Goal: Information Seeking & Learning: Learn about a topic

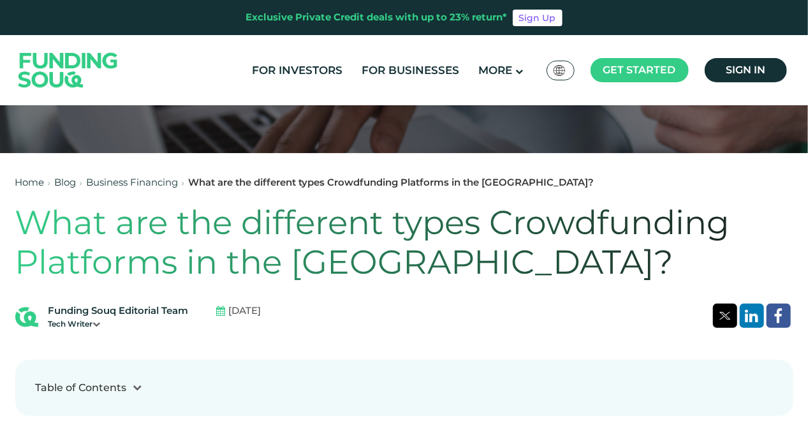
scroll to position [383, 0]
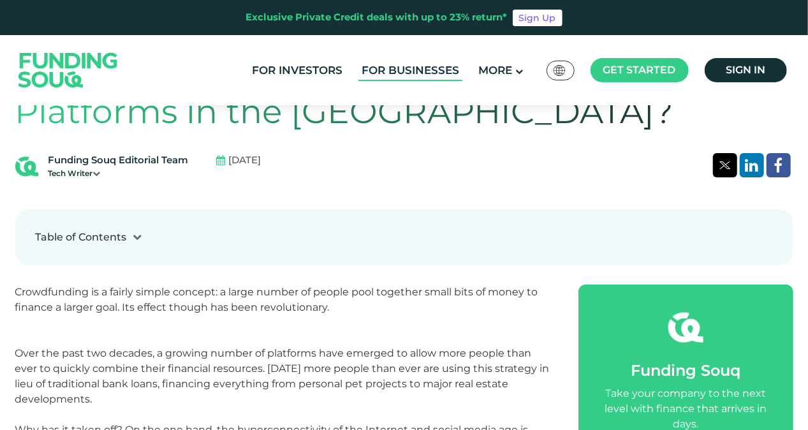
click at [399, 69] on link "For Businesses" at bounding box center [410, 70] width 104 height 21
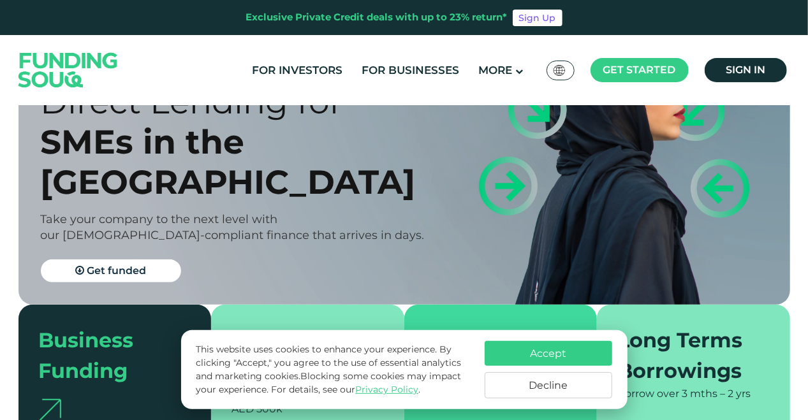
scroll to position [191, 0]
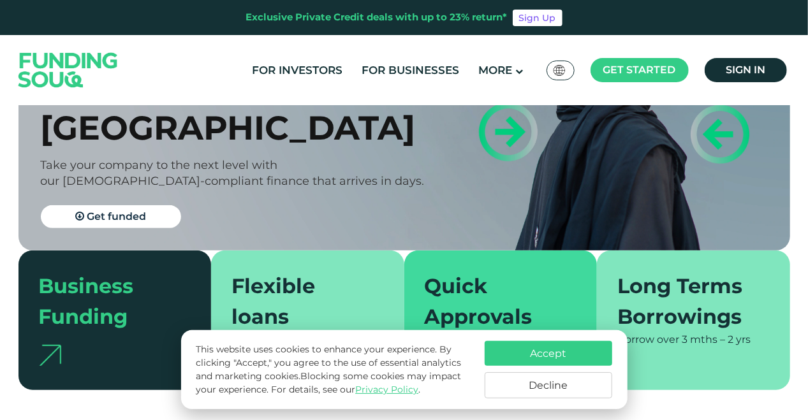
click at [579, 381] on button "Decline" at bounding box center [549, 385] width 128 height 26
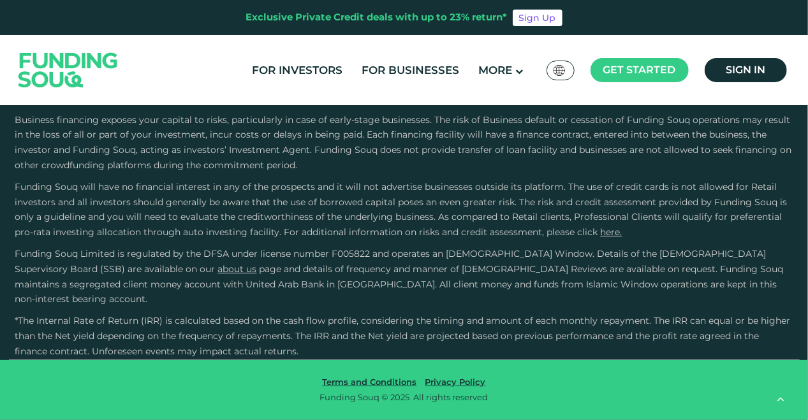
scroll to position [2168, 0]
